Goal: Transaction & Acquisition: Purchase product/service

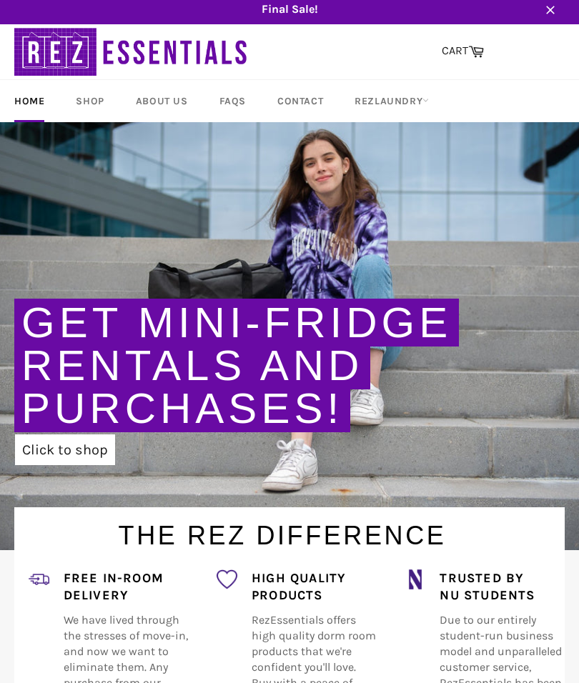
scroll to position [4, 0]
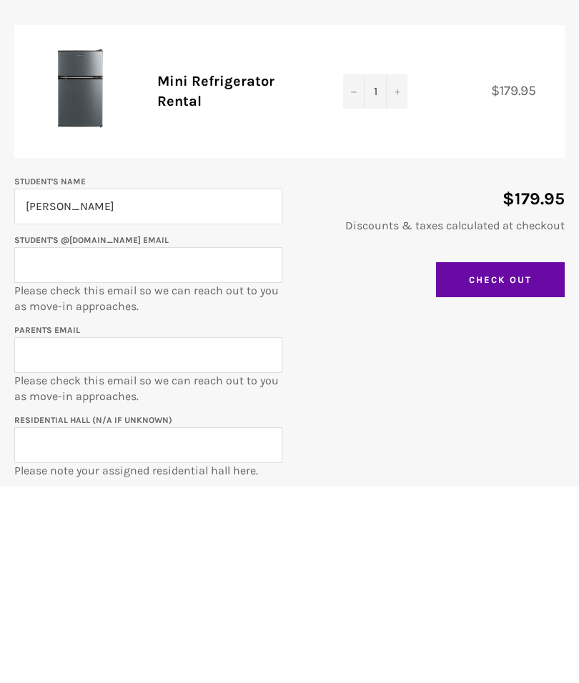
type input "[PERSON_NAME]"
type input "[EMAIL_ADDRESS][DOMAIN_NAME]"
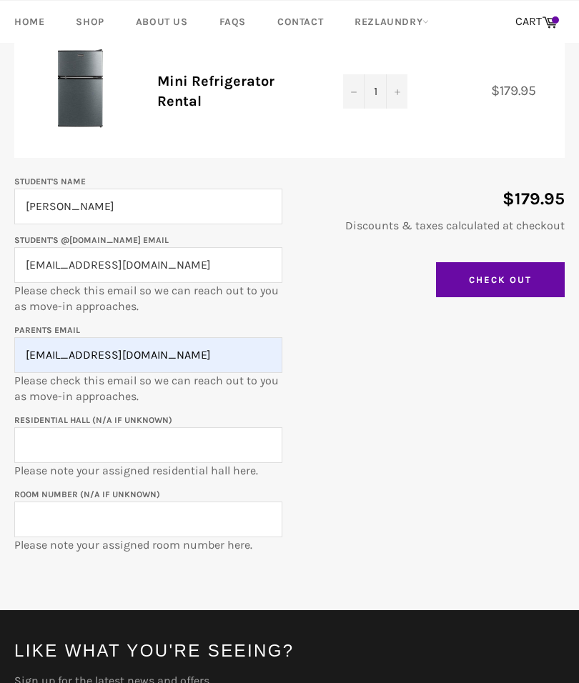
click at [69, 434] on input "Residential Hall (N/A if unknown)" at bounding box center [148, 445] width 268 height 36
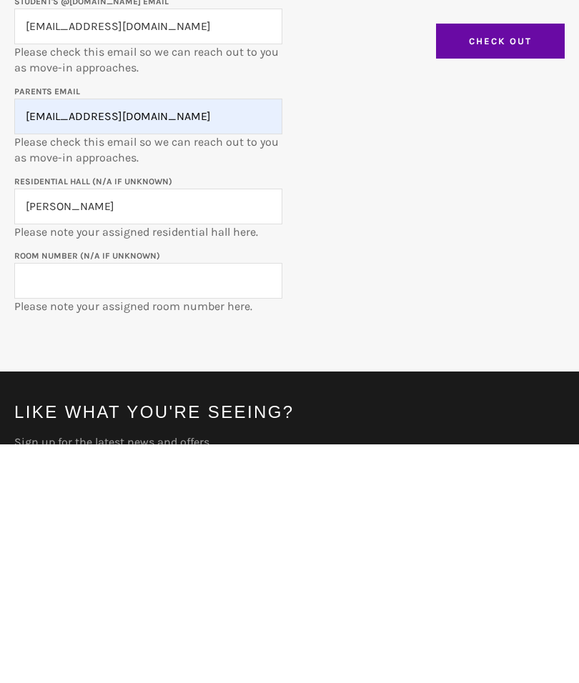
type input "Slivka"
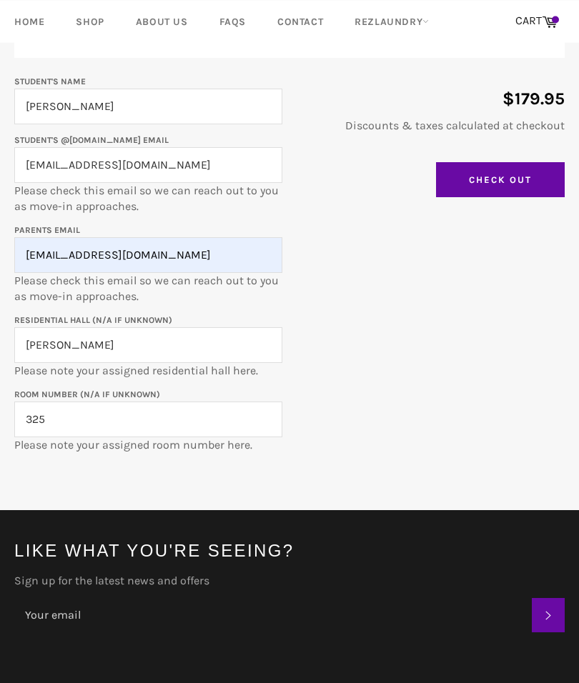
type input "325"
